Goal: Information Seeking & Learning: Understand process/instructions

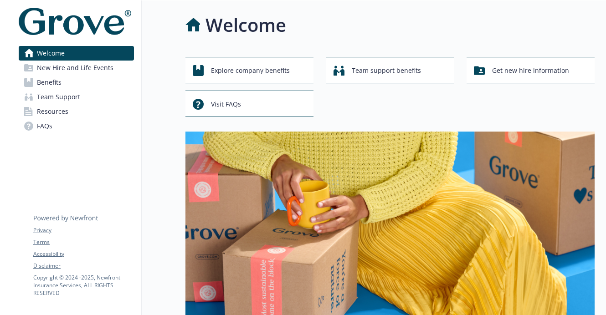
scroll to position [406, 0]
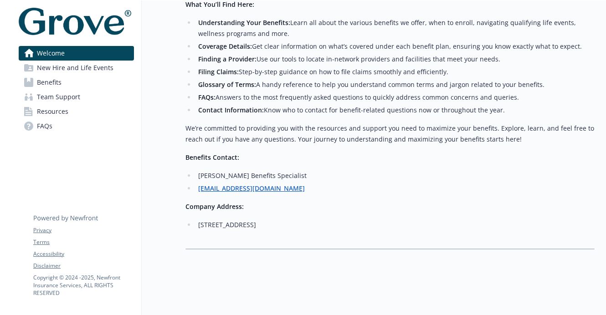
click at [101, 69] on span "New Hire and Life Events" at bounding box center [75, 68] width 76 height 15
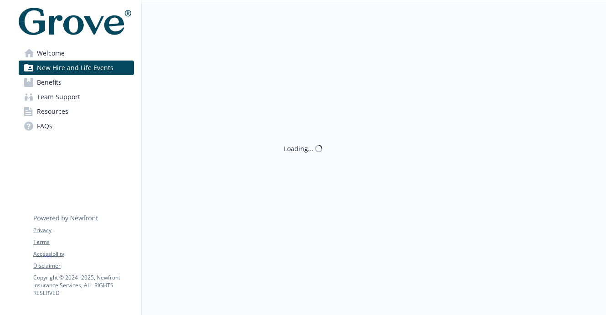
click at [87, 82] on link "Benefits" at bounding box center [76, 82] width 115 height 15
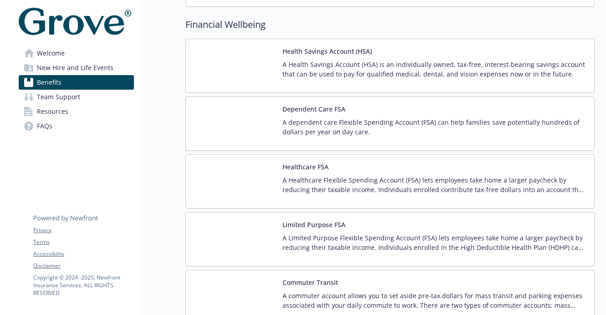
scroll to position [1013, 0]
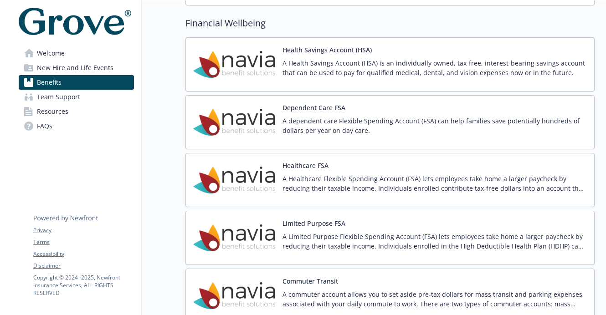
click at [351, 69] on p "A Health Savings Account (HSA) is an individually owned, tax-free, interest-bea…" at bounding box center [434, 67] width 304 height 19
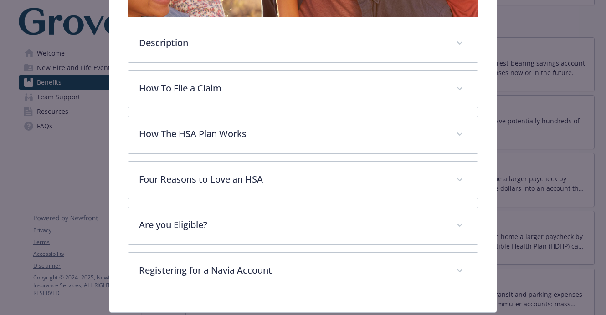
scroll to position [265, 0]
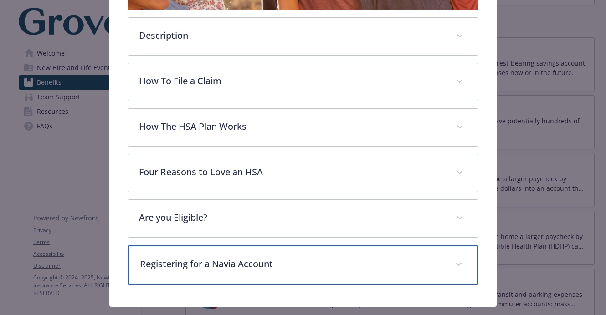
click at [229, 246] on div "Registering for a Navia Account" at bounding box center [302, 264] width 349 height 39
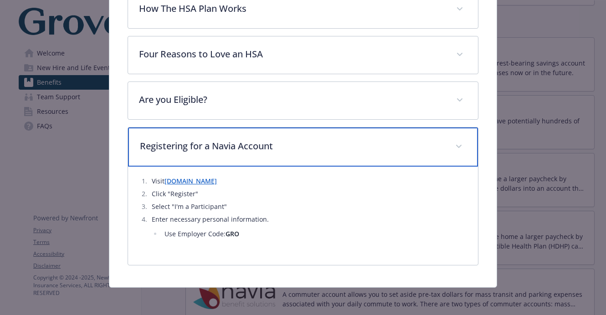
scroll to position [385, 0]
